Goal: Communication & Community: Answer question/provide support

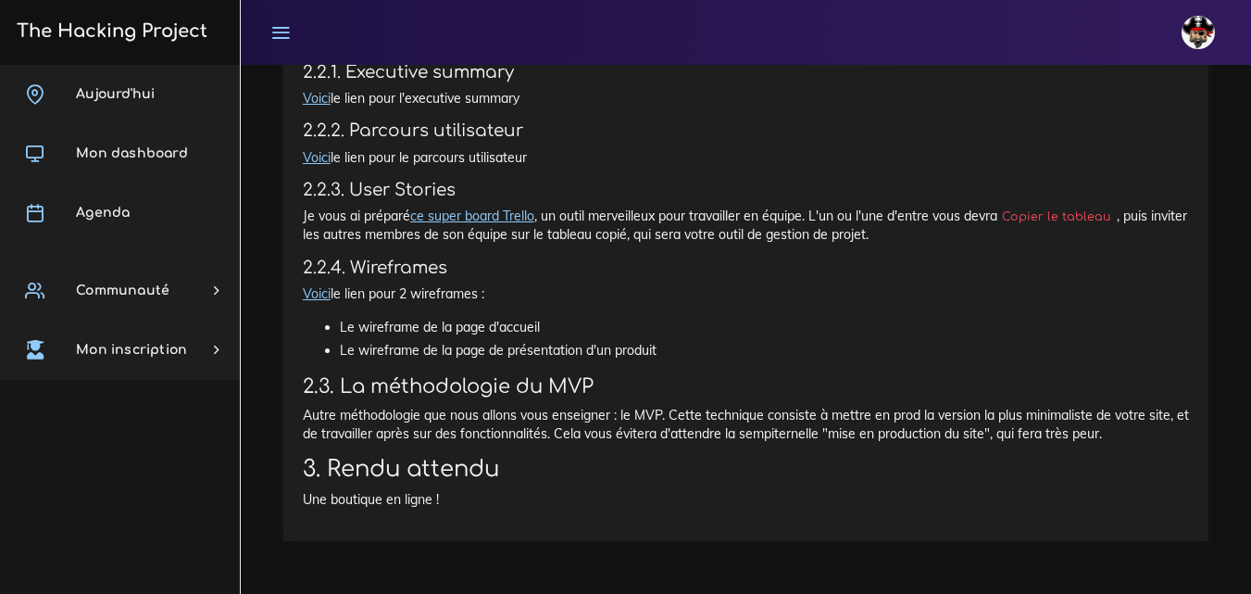
scroll to position [1548, 0]
click at [139, 94] on span "Aujourd'hui" at bounding box center [115, 94] width 79 height 14
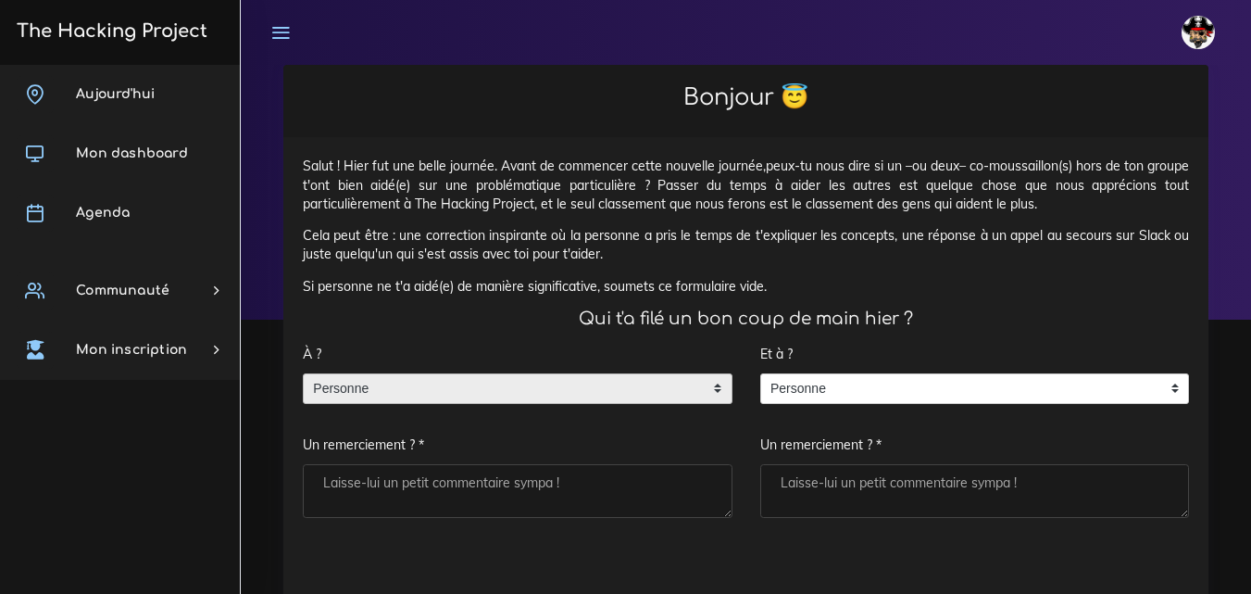
click at [558, 389] on span "Personne" at bounding box center [504, 389] width 400 height 30
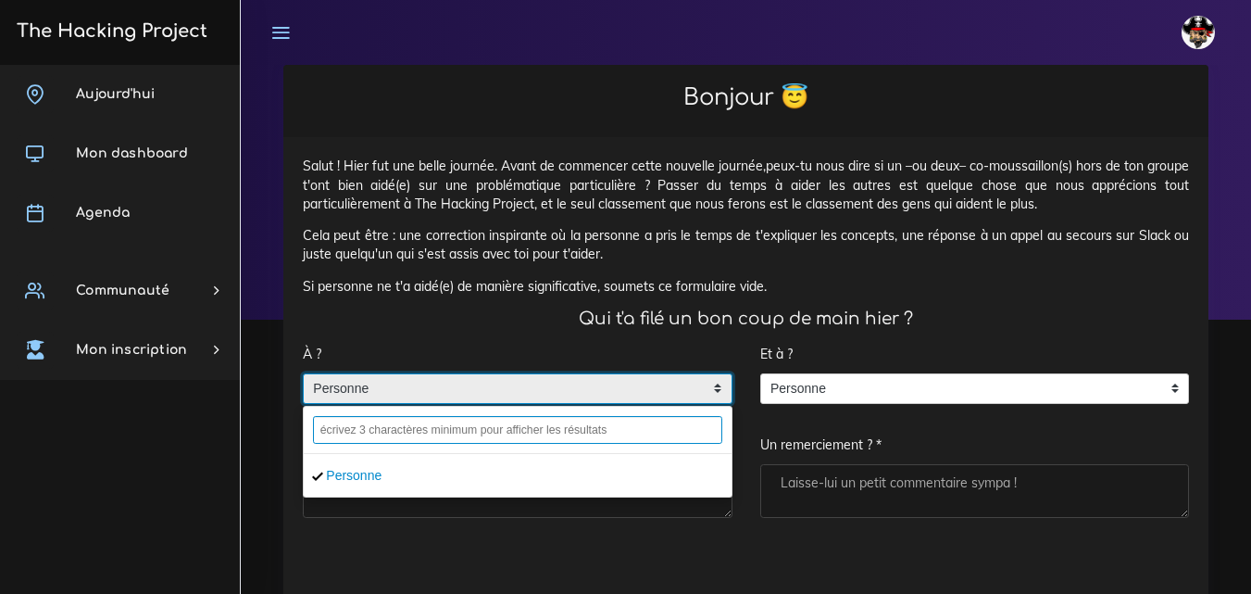
click at [488, 433] on input "text" at bounding box center [517, 430] width 409 height 28
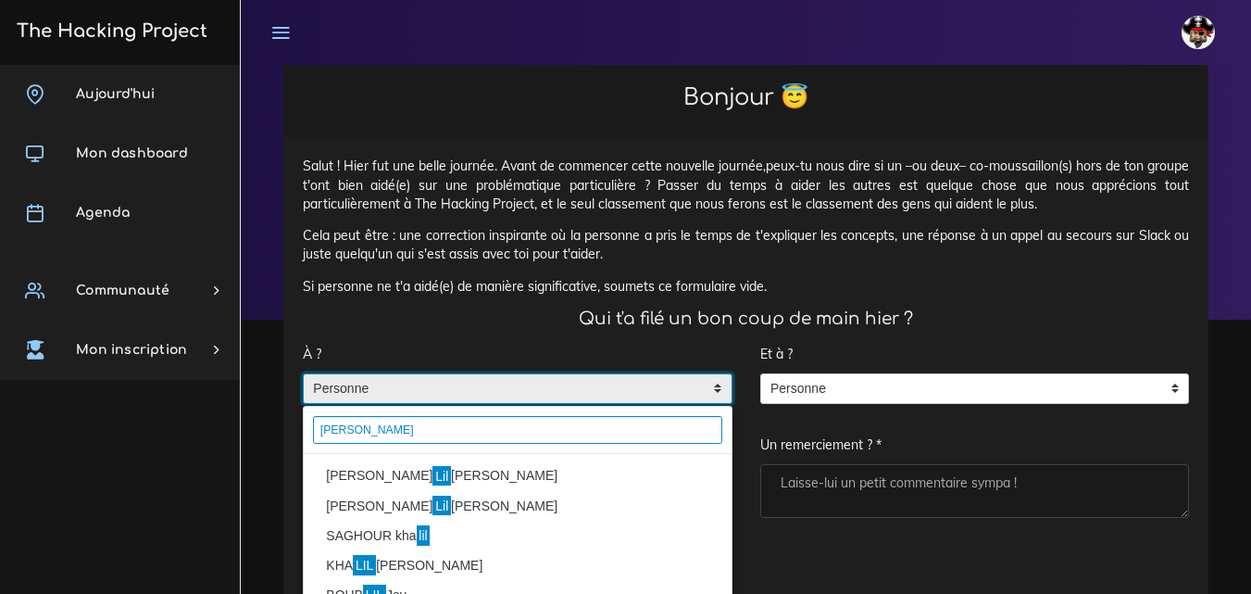
type input "lila"
click at [416, 476] on li "MULLER Lil ian" at bounding box center [518, 476] width 428 height 30
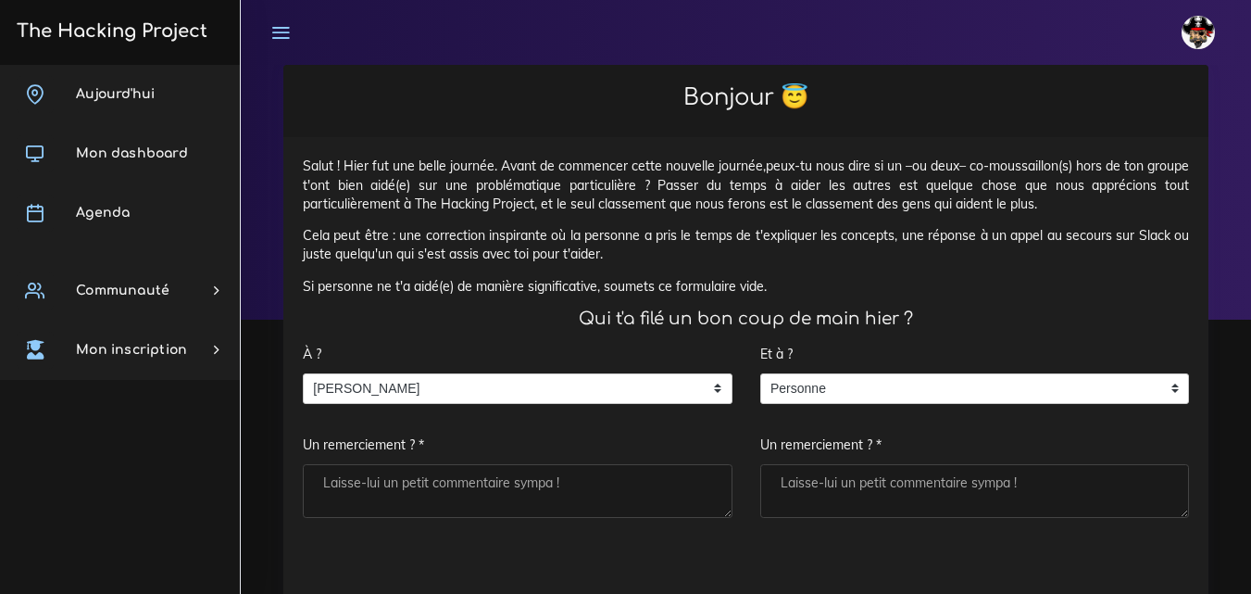
click at [909, 493] on textarea "Un remerciement ? *" at bounding box center [975, 491] width 430 height 54
type textarea "."
click at [592, 470] on textarea "Un remerciement ? *" at bounding box center [518, 491] width 430 height 54
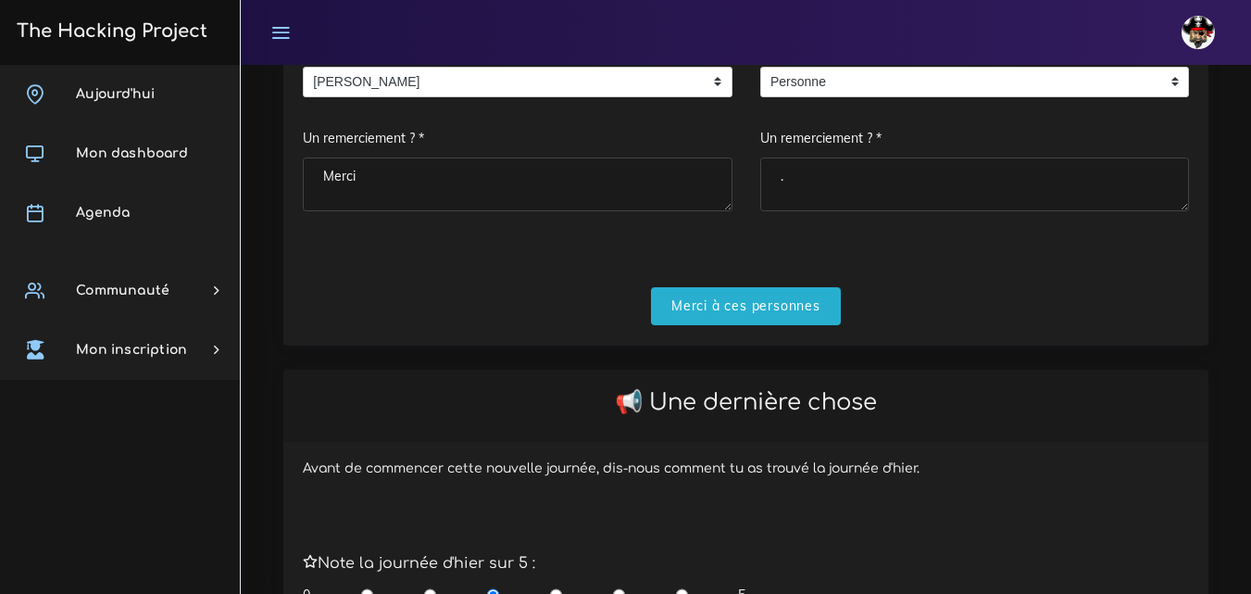
scroll to position [370, 0]
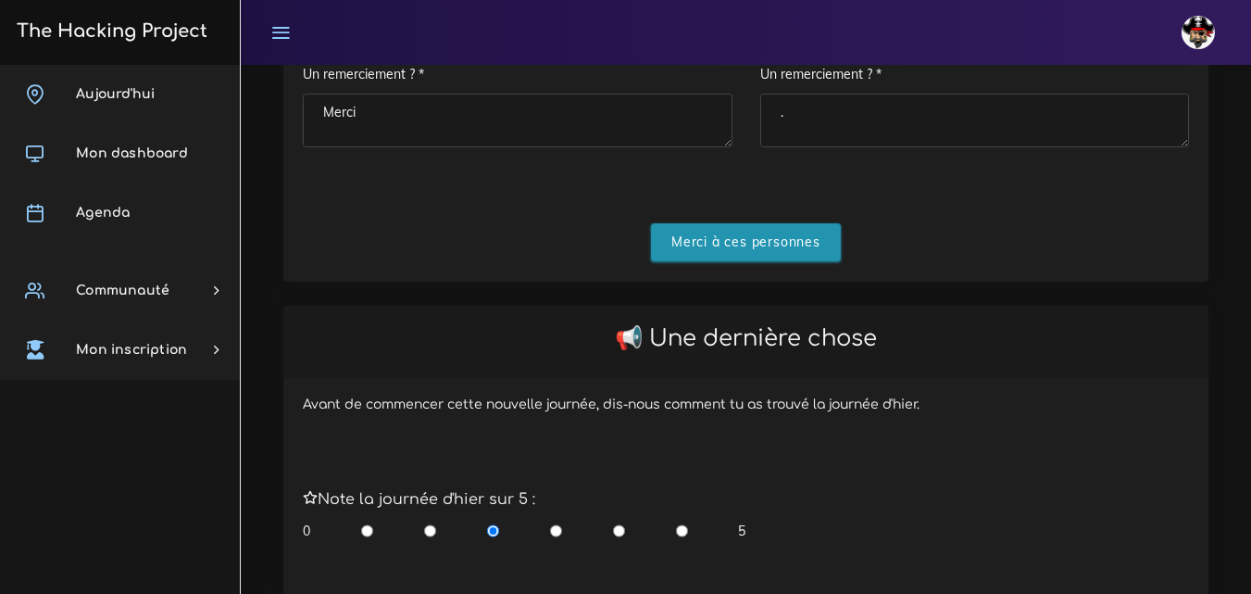
type textarea "Merci"
click at [765, 242] on input "Merci à ces personnes" at bounding box center [746, 242] width 190 height 38
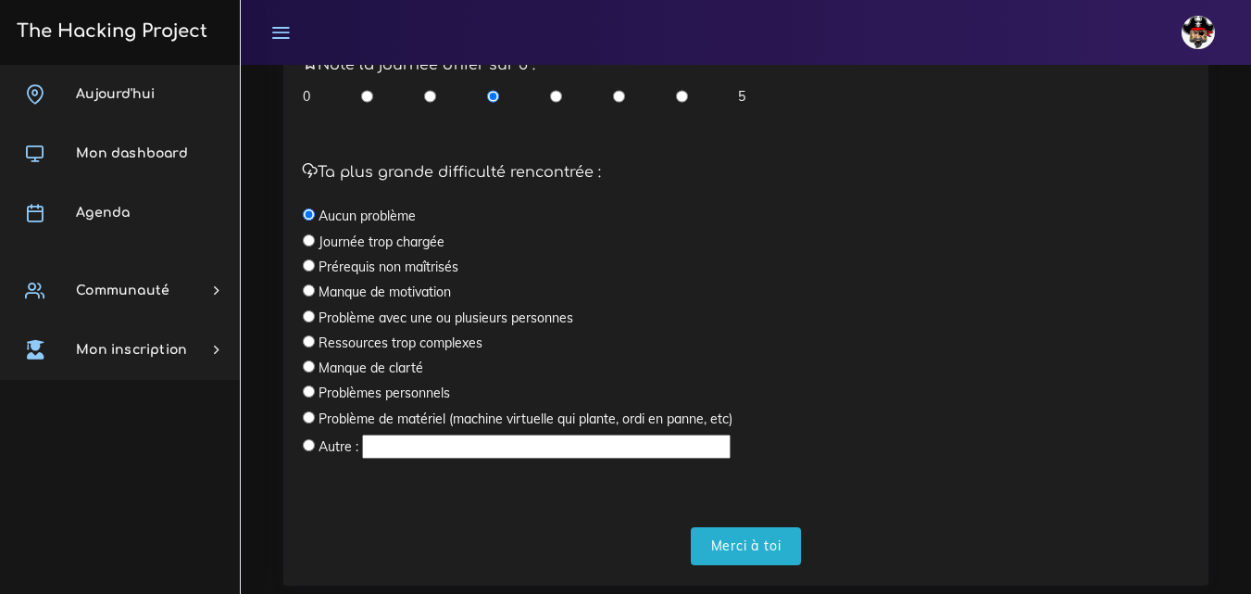
scroll to position [622, 0]
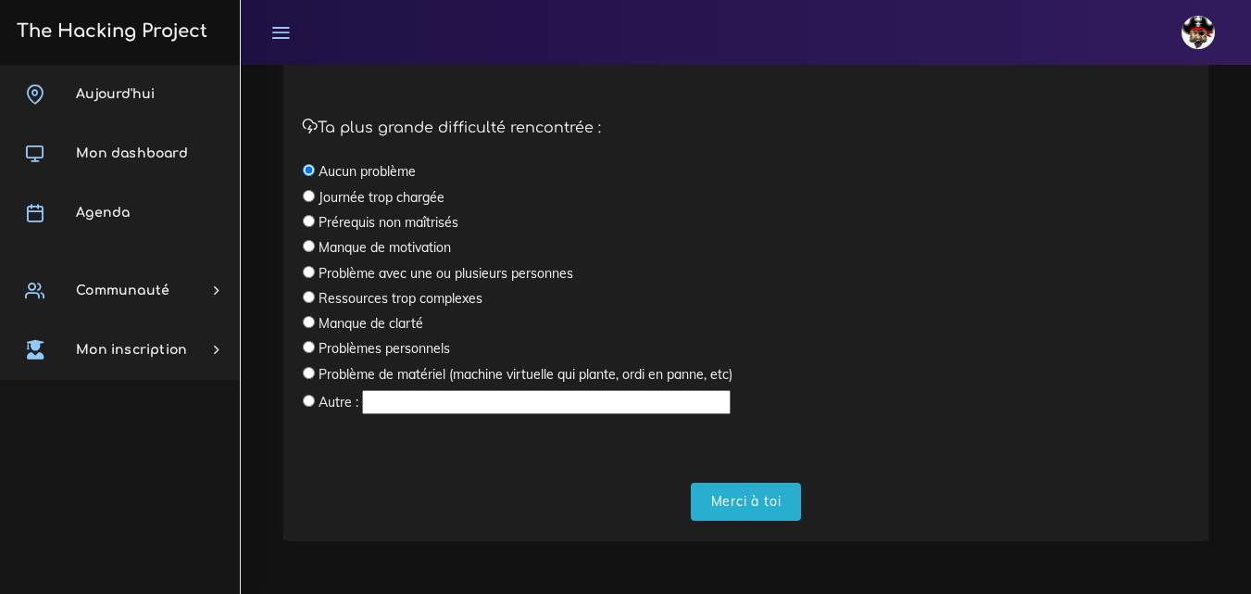
click at [754, 525] on div "Avant de commencer cette nouvelle journée, dis-nous comment tu as trouvé la jou…" at bounding box center [745, 219] width 925 height 641
click at [758, 511] on input "Merci à toi" at bounding box center [746, 502] width 111 height 38
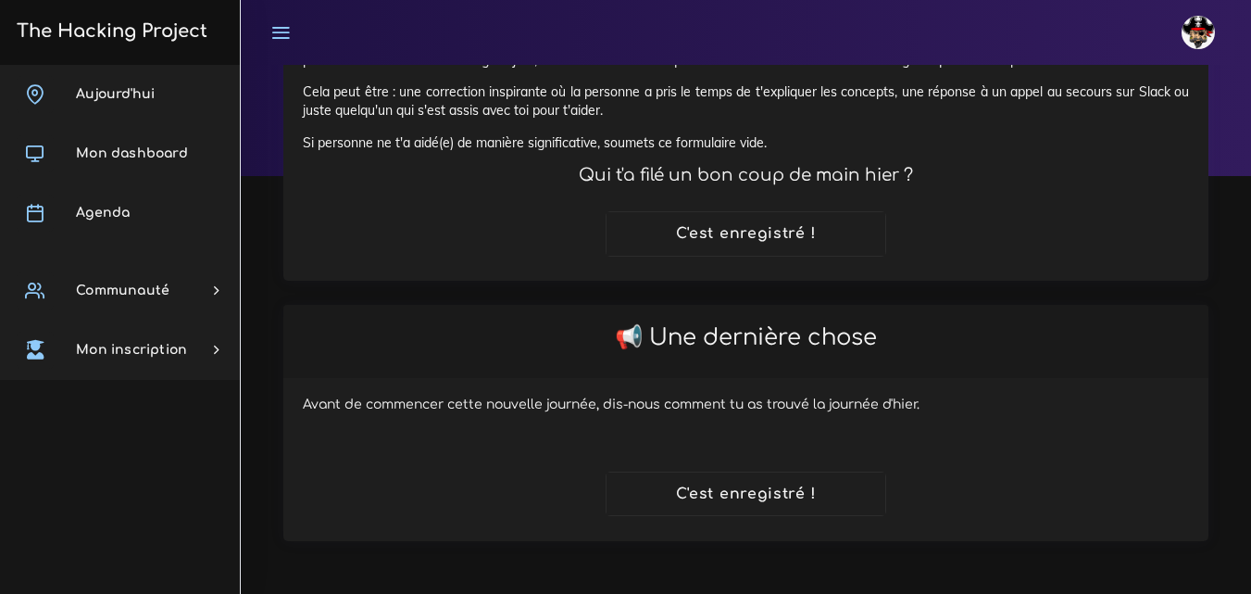
scroll to position [144, 0]
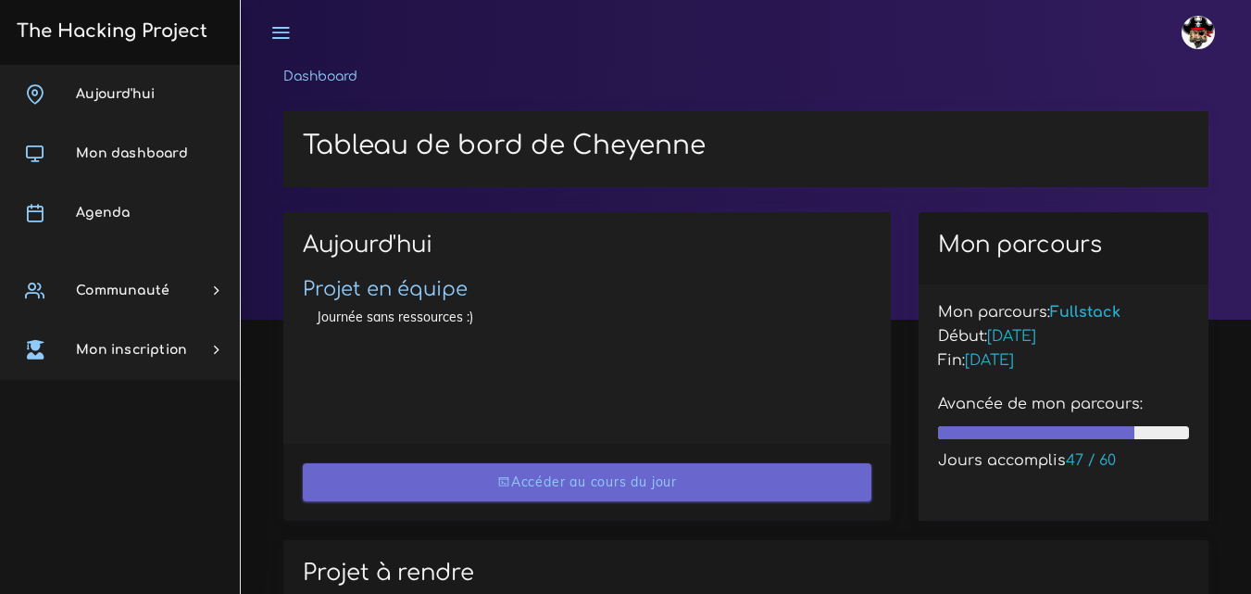
click at [626, 480] on link "Accéder au cours du jour" at bounding box center [587, 482] width 569 height 38
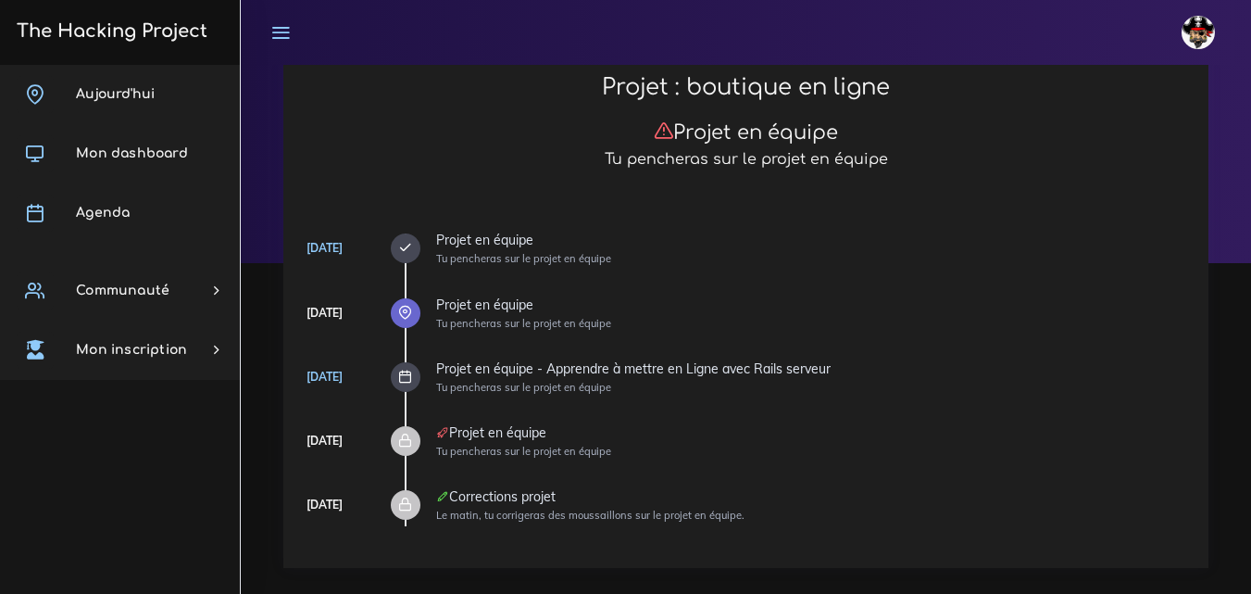
scroll to position [83, 0]
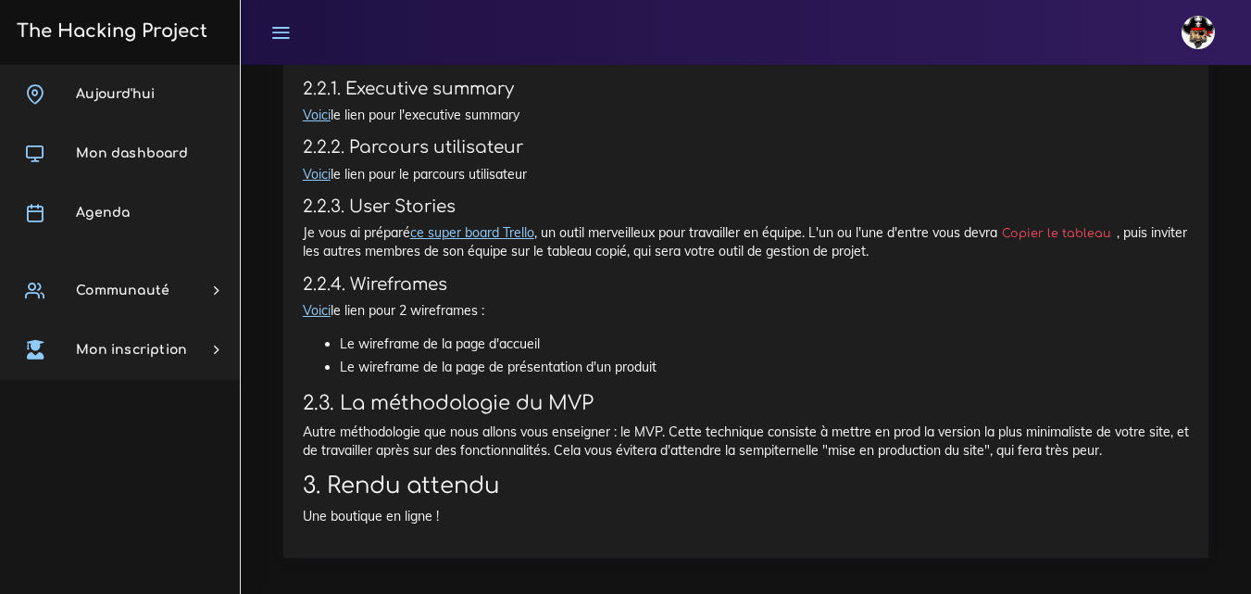
scroll to position [1548, 0]
